Goal: Complete application form: Complete application form

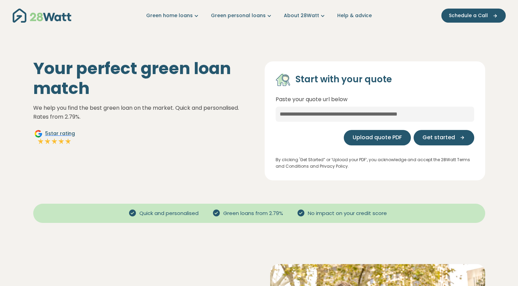
click at [392, 137] on span "Upload quote PDF" at bounding box center [377, 137] width 49 height 8
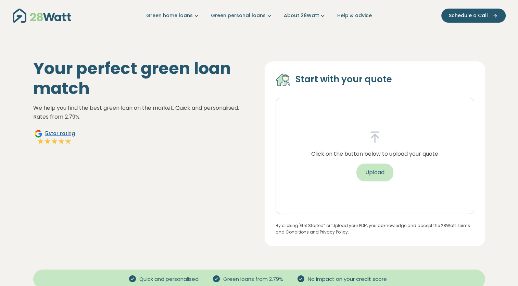
click at [381, 169] on button "Upload" at bounding box center [375, 172] width 37 height 18
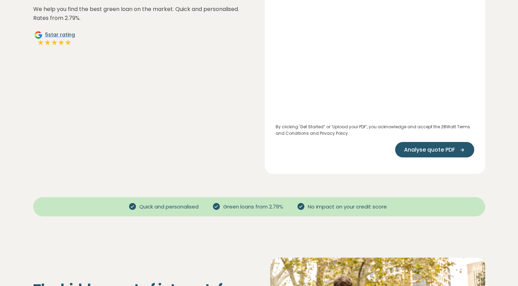
scroll to position [103, 0]
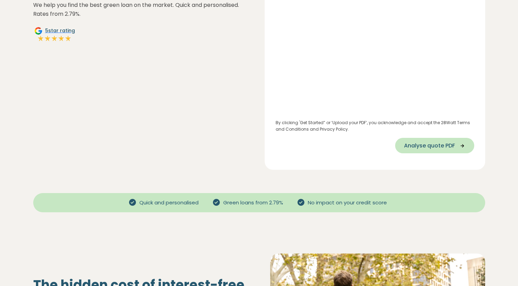
click at [424, 146] on span "Analyse quote PDF" at bounding box center [429, 145] width 51 height 8
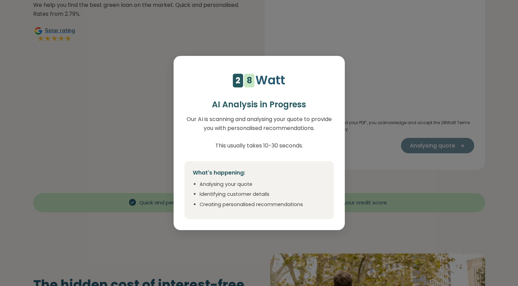
select select "***"
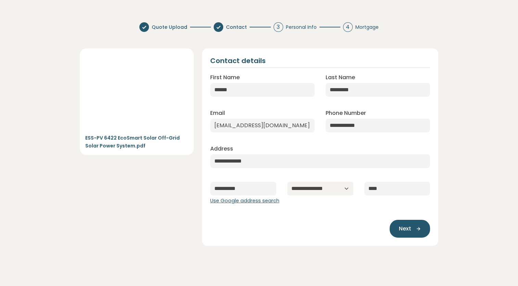
scroll to position [0, 0]
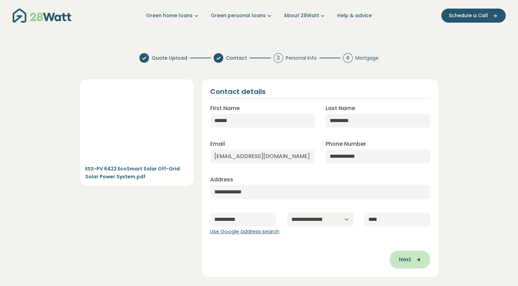
click at [408, 261] on span "Next" at bounding box center [405, 259] width 12 height 8
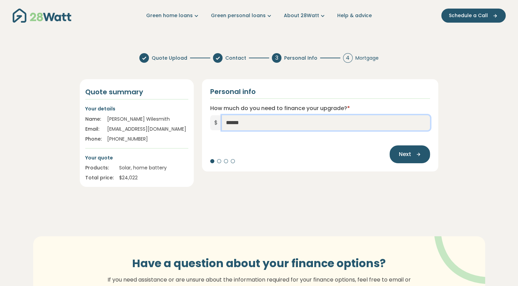
click at [292, 127] on input "******" at bounding box center [326, 122] width 209 height 15
type input "*"
type input "******"
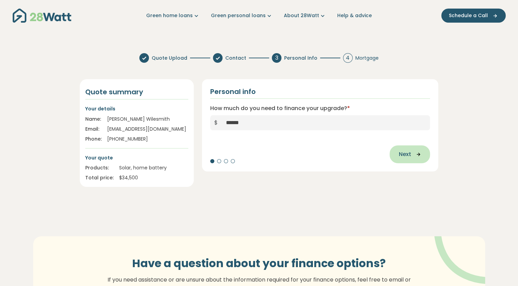
click at [401, 151] on span "Next" at bounding box center [405, 154] width 12 height 8
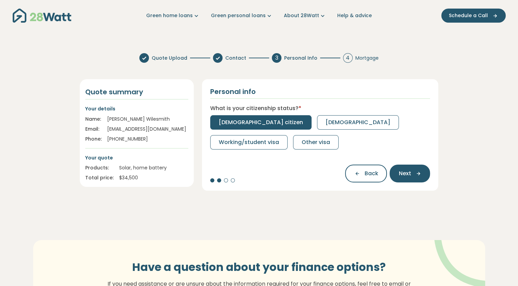
click at [256, 125] on span "[DEMOGRAPHIC_DATA] citizen" at bounding box center [261, 122] width 84 height 8
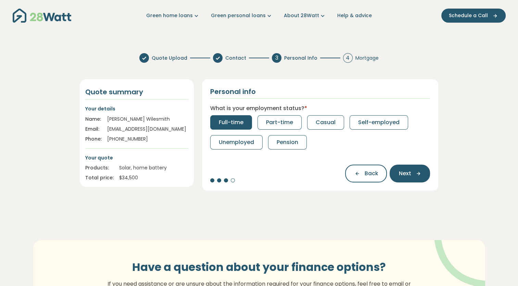
click at [237, 120] on span "Full-time" at bounding box center [231, 122] width 25 height 8
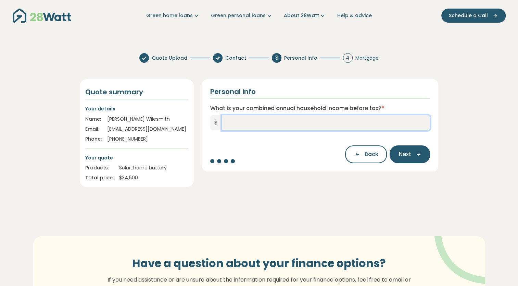
click at [261, 123] on input "What is your combined annual household income before tax? *" at bounding box center [326, 122] width 209 height 15
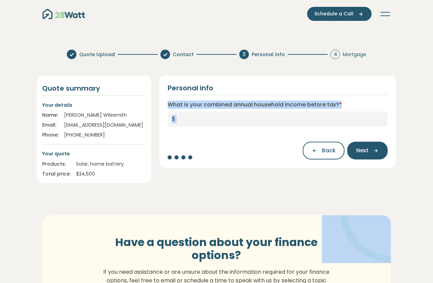
drag, startPoint x: 338, startPoint y: 11, endPoint x: 296, endPoint y: 179, distance: 173.6
click at [296, 179] on div "Personal info What is your combined annual household income before tax? * $ Bac…" at bounding box center [277, 130] width 245 height 108
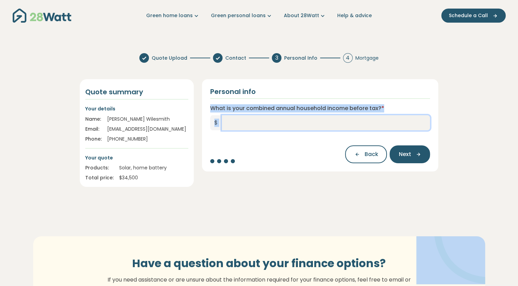
click at [240, 123] on input "What is your combined annual household income before tax? *" at bounding box center [326, 122] width 209 height 15
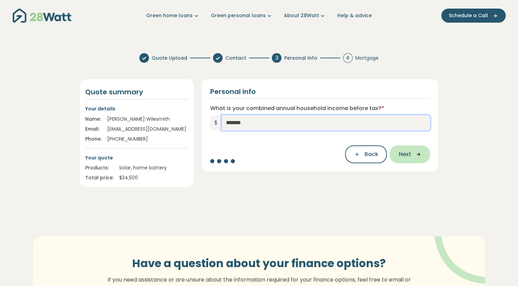
type input "*******"
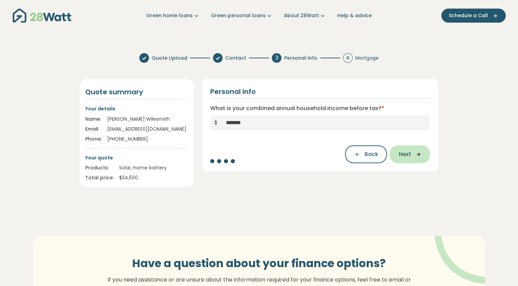
click at [408, 157] on span "Next" at bounding box center [405, 154] width 12 height 8
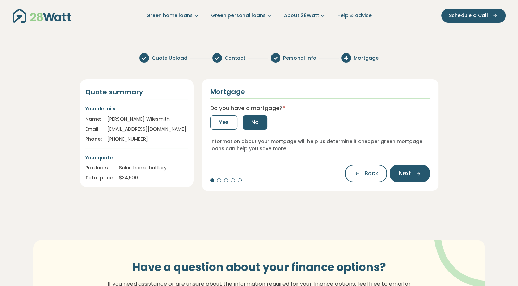
click at [255, 123] on span "No" at bounding box center [255, 122] width 8 height 8
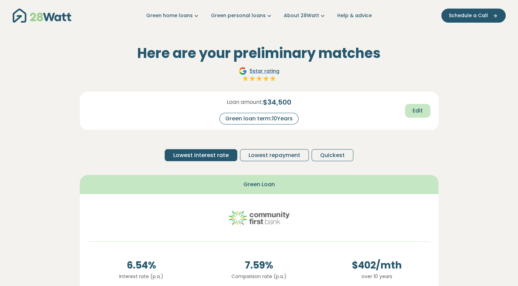
click at [413, 113] on span "Edit" at bounding box center [418, 111] width 10 height 8
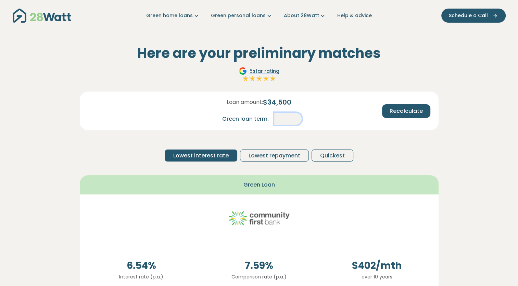
click at [296, 120] on input "**" at bounding box center [287, 119] width 27 height 12
type input "*"
click at [404, 113] on span "Recalculate" at bounding box center [406, 111] width 33 height 8
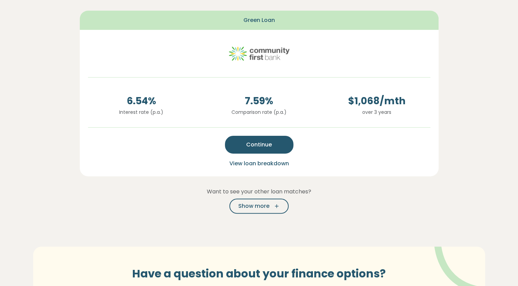
scroll to position [171, 0]
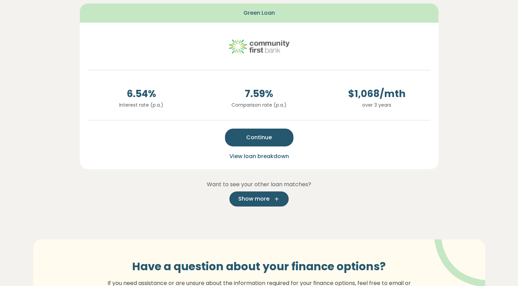
click at [272, 201] on icon "button" at bounding box center [275, 199] width 10 height 6
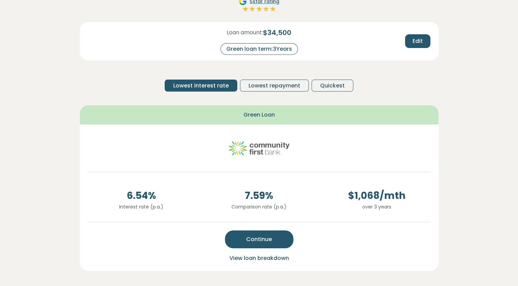
scroll to position [69, 0]
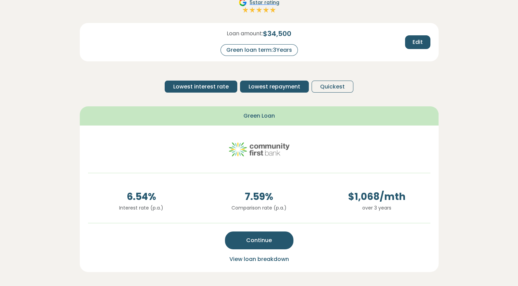
click at [282, 86] on span "Lowest repayment" at bounding box center [275, 87] width 52 height 8
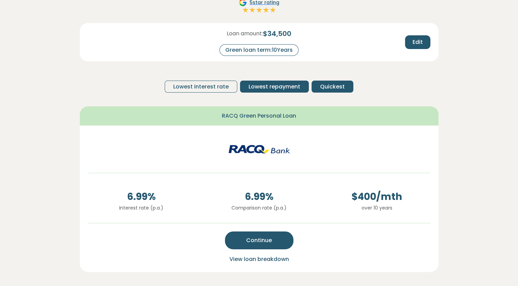
click at [333, 83] on span "Quickest" at bounding box center [332, 87] width 25 height 8
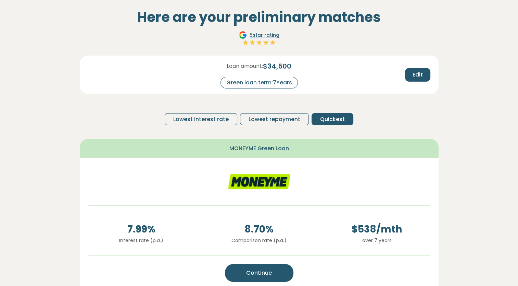
scroll to position [0, 0]
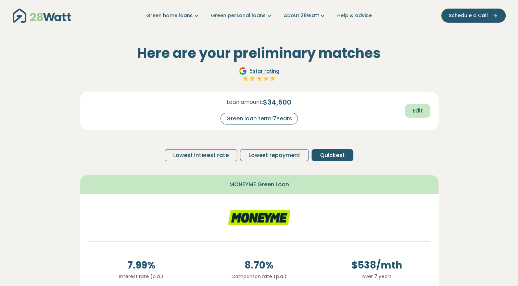
click at [422, 111] on span "Edit" at bounding box center [418, 111] width 10 height 8
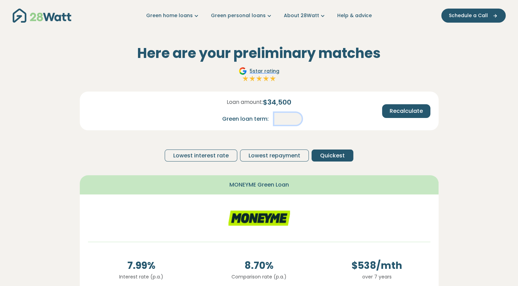
click at [296, 121] on input "*" at bounding box center [287, 119] width 27 height 12
type input "*"
click at [406, 112] on span "Recalculate" at bounding box center [406, 111] width 33 height 8
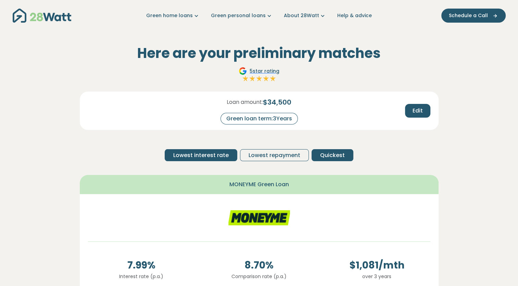
click at [199, 156] on span "Lowest interest rate" at bounding box center [200, 155] width 55 height 8
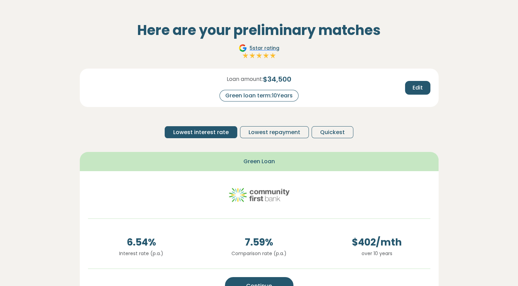
scroll to position [34, 0]
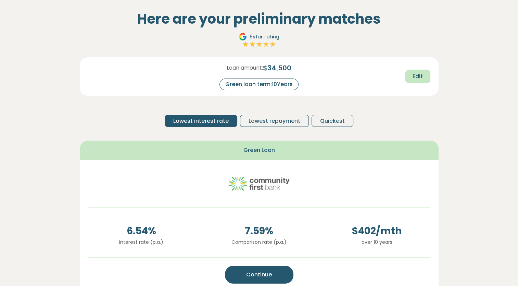
click at [418, 78] on span "Edit" at bounding box center [418, 76] width 10 height 8
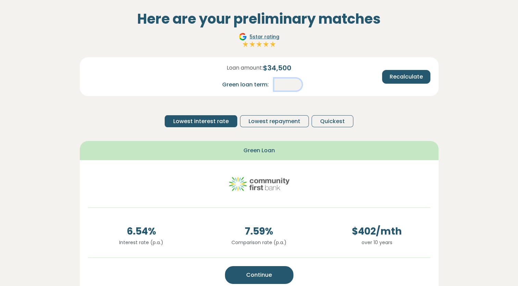
click at [297, 84] on input "**" at bounding box center [287, 84] width 27 height 12
type input "*"
click at [400, 76] on span "Recalculate" at bounding box center [406, 77] width 33 height 8
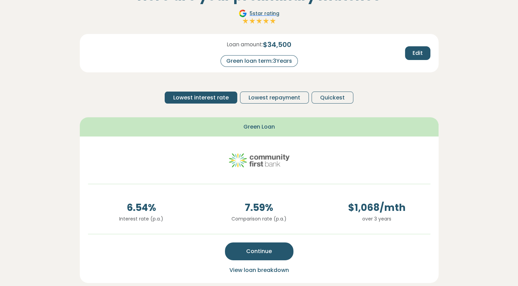
scroll to position [69, 0]
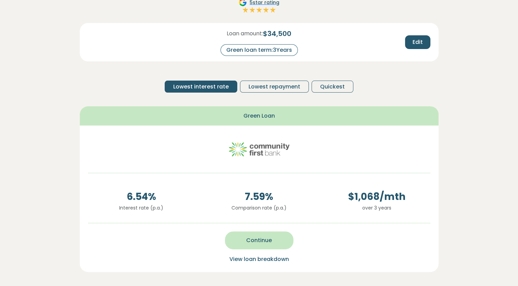
click at [273, 240] on button "Continue" at bounding box center [259, 240] width 69 height 18
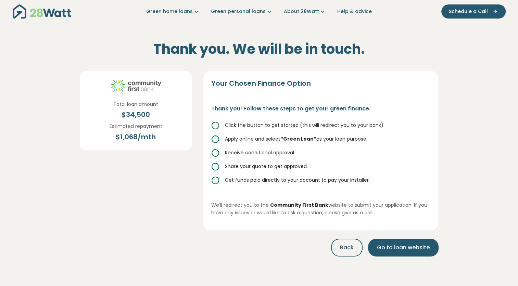
scroll to position [0, 0]
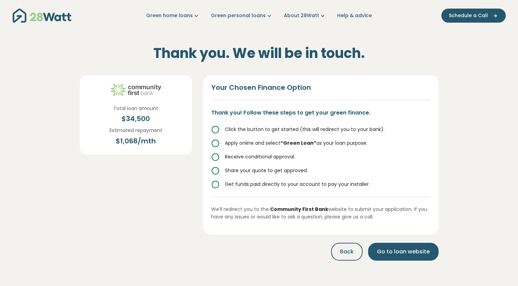
click at [214, 129] on icon at bounding box center [215, 129] width 8 height 8
click at [215, 129] on icon at bounding box center [215, 129] width 8 height 8
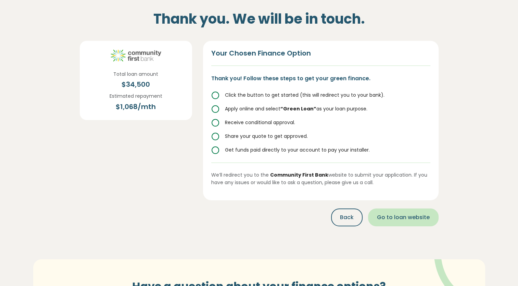
click at [405, 218] on span "Go to loan website" at bounding box center [403, 217] width 53 height 8
